Goal: Complete application form

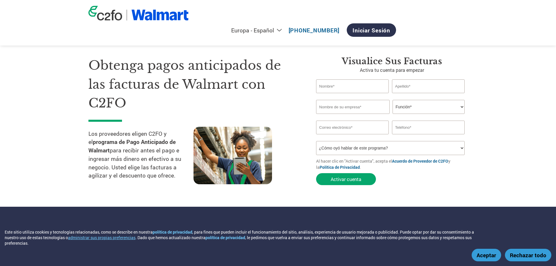
select select "es-ES"
drag, startPoint x: 0, startPoint y: 0, endPoint x: 342, endPoint y: 82, distance: 351.3
click at [342, 82] on input "text" at bounding box center [352, 86] width 73 height 14
type input "[PERSON_NAME]"
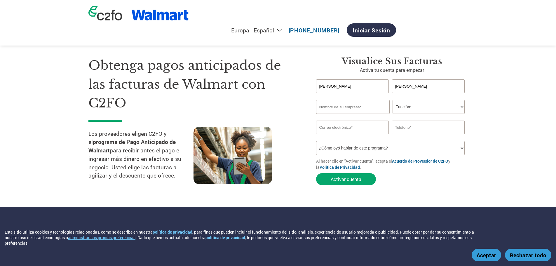
type input "KATA750309IJ8"
type input "[EMAIL_ADDRESS][DOMAIN_NAME]"
type input "TORRESJ"
drag, startPoint x: 367, startPoint y: 81, endPoint x: 287, endPoint y: 89, distance: 81.0
click at [287, 89] on div "Obtenga pagos anticipados de las facturas de Walmart con C2FO Los proveedores e…" at bounding box center [278, 110] width 380 height 155
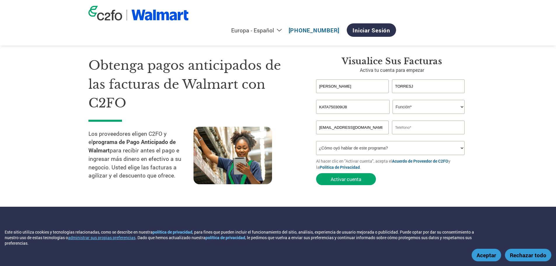
type input "[PERSON_NAME]"
drag, startPoint x: 429, startPoint y: 81, endPoint x: 376, endPoint y: 81, distance: 52.3
click at [376, 81] on div "[PERSON_NAME]" at bounding box center [392, 86] width 152 height 14
type input "[PERSON_NAME]"
click at [379, 100] on input "KATA750309IJ8" at bounding box center [353, 107] width 74 height 14
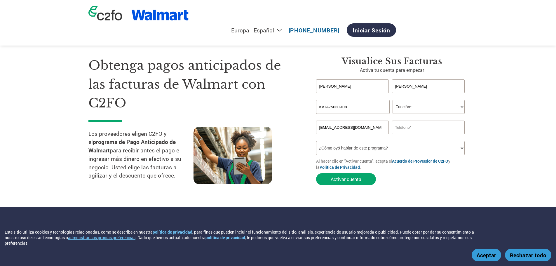
drag, startPoint x: 364, startPoint y: 101, endPoint x: 321, endPoint y: 107, distance: 43.0
click at [321, 107] on form "[PERSON_NAME] El nombre no [PERSON_NAME] o es demasiado largo. Apellido no váli…" at bounding box center [392, 133] width 152 height 109
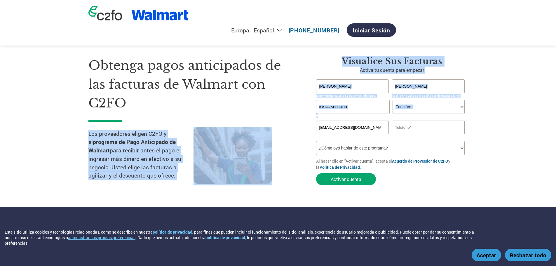
click at [307, 99] on div "Obtenga pagos anticipados de las facturas de Walmart con C2FO Los proveedores e…" at bounding box center [278, 110] width 380 height 155
click at [357, 100] on input "KATA750309IJ8" at bounding box center [353, 107] width 74 height 14
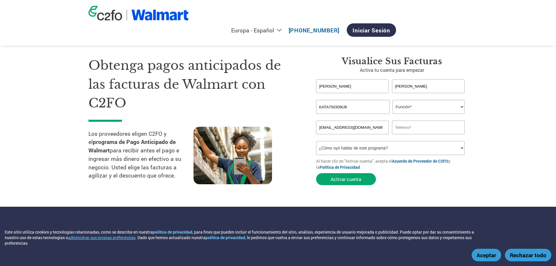
drag, startPoint x: 357, startPoint y: 98, endPoint x: 310, endPoint y: 98, distance: 47.0
click at [310, 98] on div "Visualice sus facturas Activa tu cuenta para empezar [PERSON_NAME] El nombre no…" at bounding box center [388, 122] width 161 height 132
type input "VEAJ641012Q74"
click at [436, 102] on select "Función* Director financiero Interventor Gestor de créditos Director de finanza…" at bounding box center [429, 107] width 72 height 14
select select "CEO"
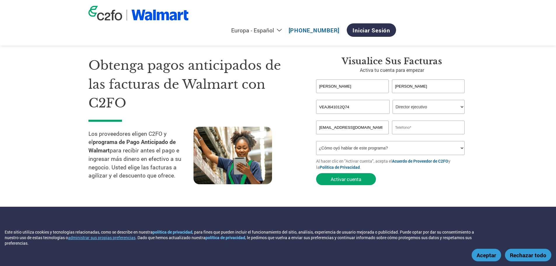
click at [393, 100] on select "Función* Director financiero Interventor Gestor de créditos Director de finanza…" at bounding box center [429, 107] width 72 height 14
click at [420, 121] on input "text" at bounding box center [428, 128] width 73 height 14
type input "5528978569"
click at [355, 141] on select "¿Cómo oyó hablar de este programa? Recibió una carta Correo electrónico Redes s…" at bounding box center [390, 148] width 149 height 14
select select "Email"
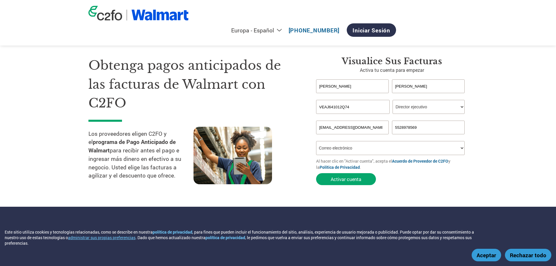
click at [316, 141] on select "¿Cómo oyó hablar de este programa? Recibió una carta Correo electrónico Redes s…" at bounding box center [390, 148] width 149 height 14
click at [351, 176] on font "Activar cuenta" at bounding box center [346, 179] width 31 height 6
drag, startPoint x: 374, startPoint y: 117, endPoint x: 308, endPoint y: 119, distance: 65.7
click at [308, 119] on div "Visualice sus facturas Activa tu cuenta para empezar [PERSON_NAME] El nombre no…" at bounding box center [388, 122] width 161 height 132
type input "[EMAIL_ADDRESS][DOMAIN_NAME]"
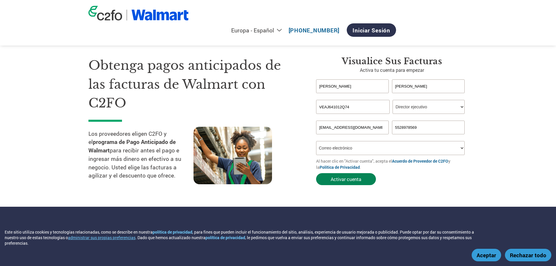
click at [338, 176] on font "Activar cuenta" at bounding box center [346, 179] width 31 height 6
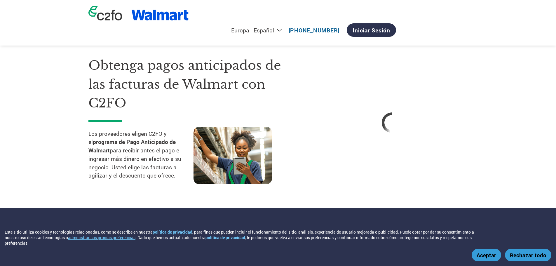
select select "es-ES"
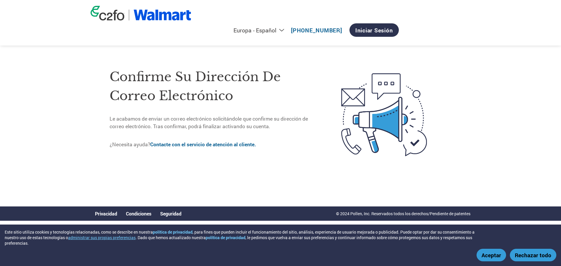
click at [492, 258] on font "Aceptar" at bounding box center [491, 254] width 20 height 7
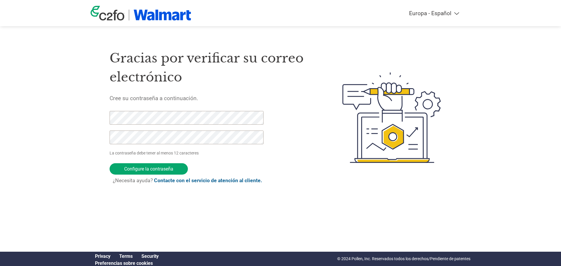
select select "es-ES"
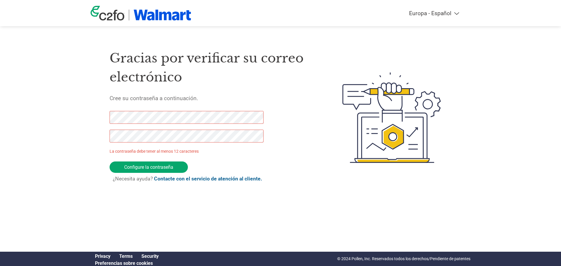
click at [105, 116] on div "Gracias por verificar su correo electrónico Cree su contraseña a continuación. …" at bounding box center [281, 117] width 380 height 155
click at [106, 112] on div "Gracias por verificar su correo electrónico Cree su contraseña a continuación. …" at bounding box center [281, 117] width 380 height 155
click at [151, 166] on input "Configure la contraseña" at bounding box center [149, 167] width 78 height 11
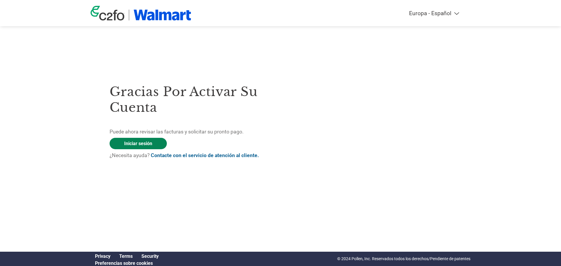
click at [133, 142] on link "Iniciar sesión" at bounding box center [138, 143] width 57 height 11
